Goal: Register for event/course

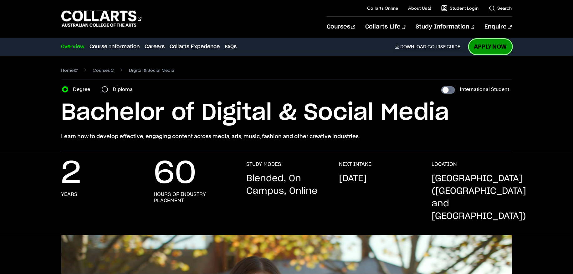
click at [490, 48] on link "Apply Now" at bounding box center [490, 46] width 43 height 15
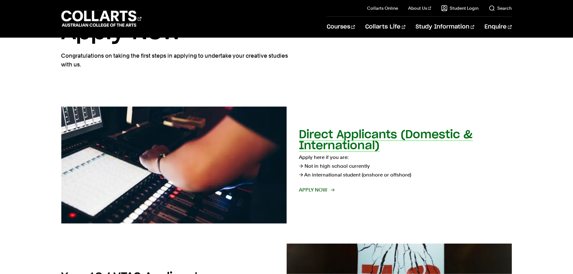
scroll to position [125, 0]
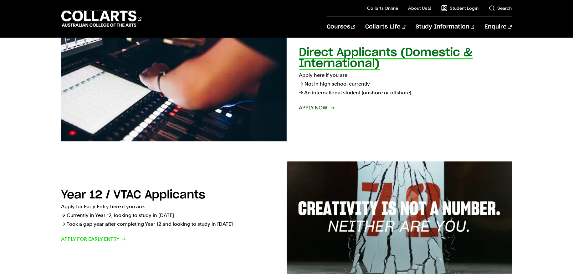
click at [321, 110] on span "Apply now" at bounding box center [316, 107] width 35 height 9
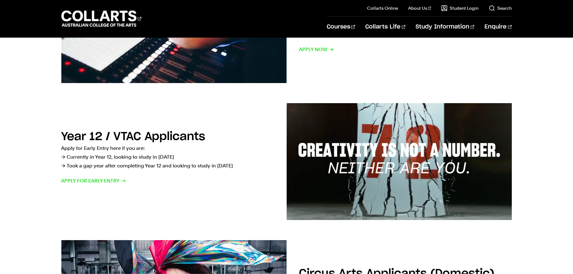
scroll to position [334, 0]
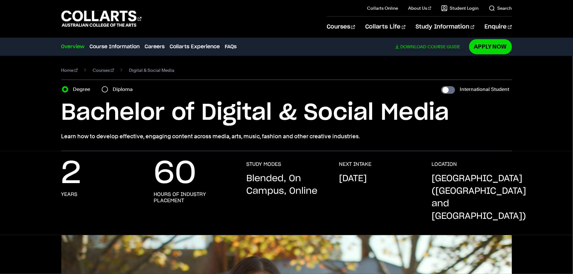
click at [429, 44] on link "Download Course Guide" at bounding box center [430, 47] width 70 height 6
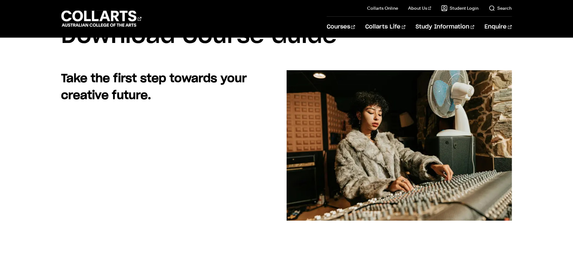
scroll to position [208, 0]
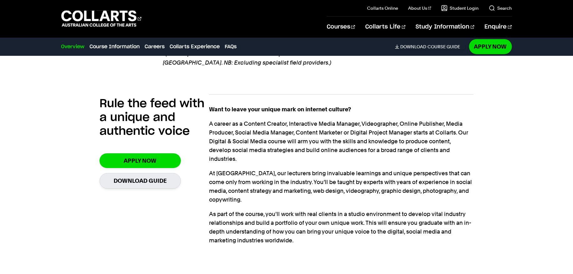
scroll to position [501, 0]
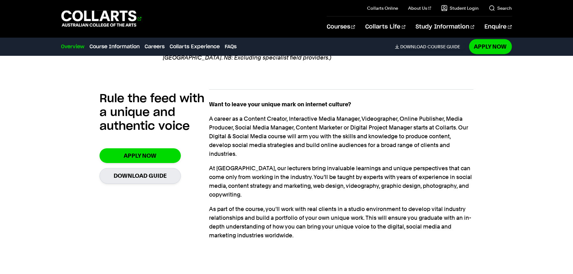
click at [95, 19] on 1 "Go to homepage" at bounding box center [98, 19] width 75 height 16
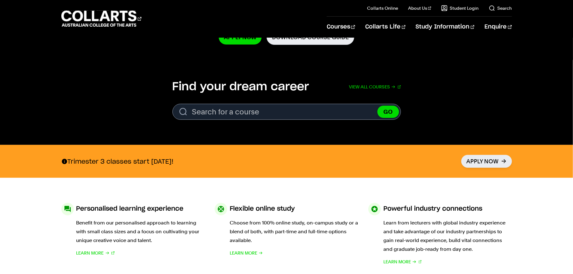
scroll to position [167, 0]
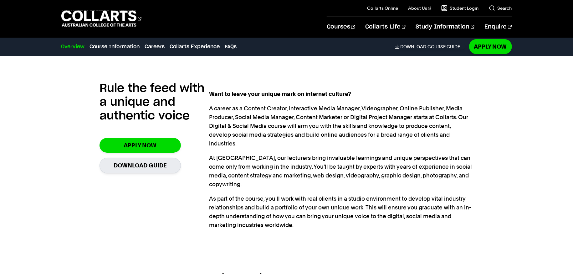
scroll to position [542, 0]
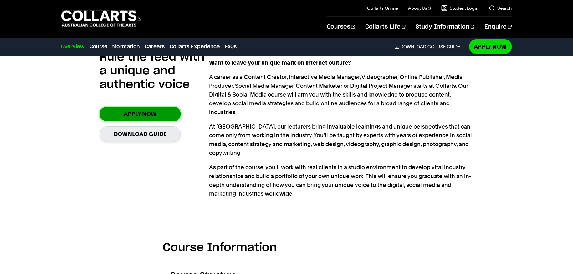
click at [149, 106] on link "Apply Now" at bounding box center [140, 113] width 81 height 15
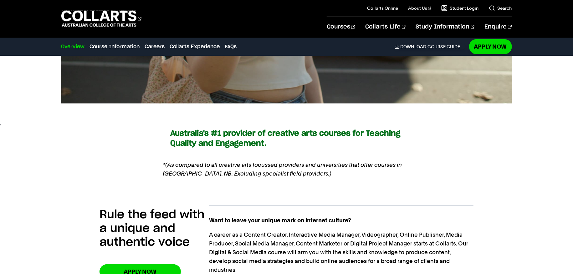
scroll to position [584, 0]
